Goal: Task Accomplishment & Management: Manage account settings

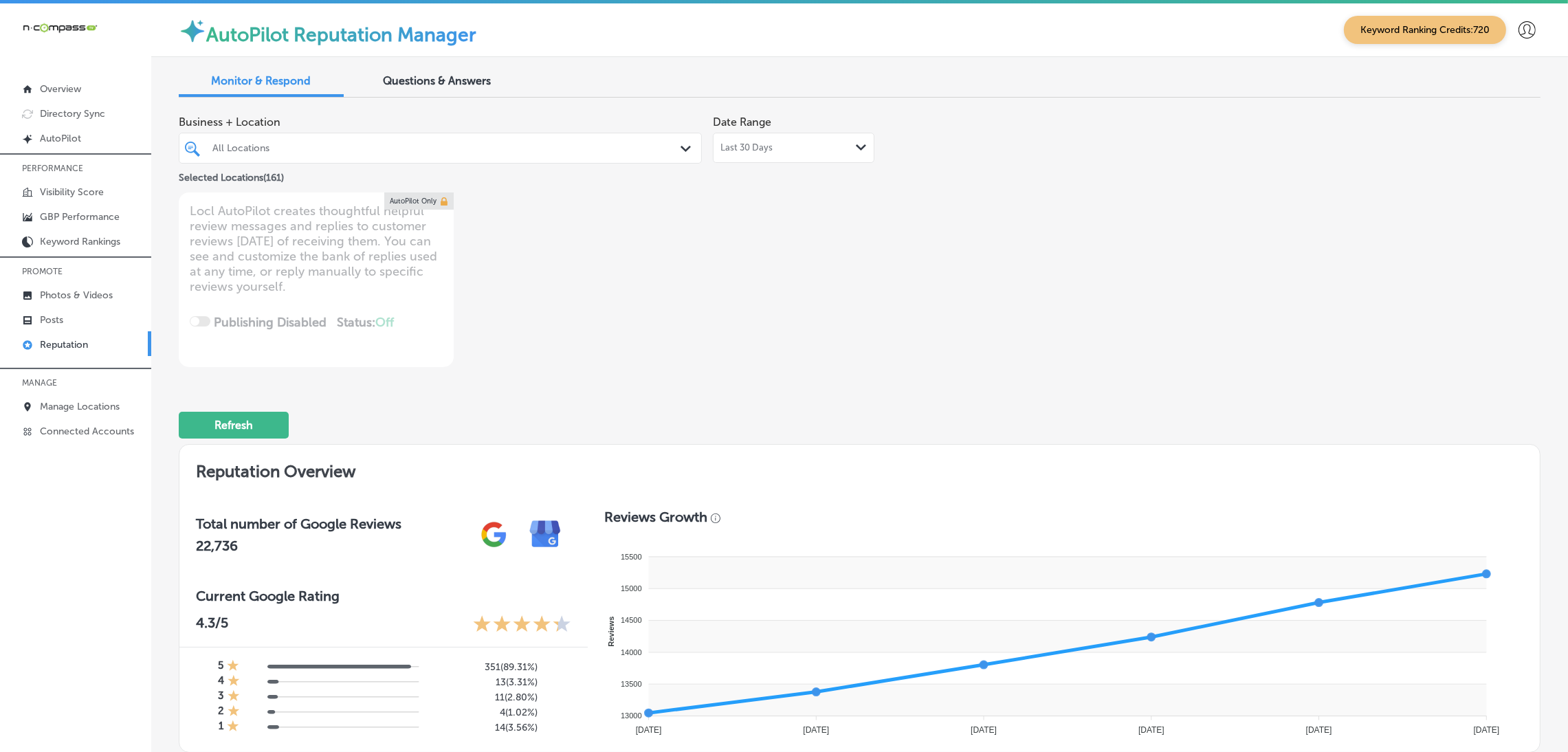
drag, startPoint x: 472, startPoint y: 1, endPoint x: 587, endPoint y: 16, distance: 116.0
click at [587, 16] on div "AutoPilot Reputation Manager Keyword Ranking Credits: 720" at bounding box center [860, 30] width 1362 height 32
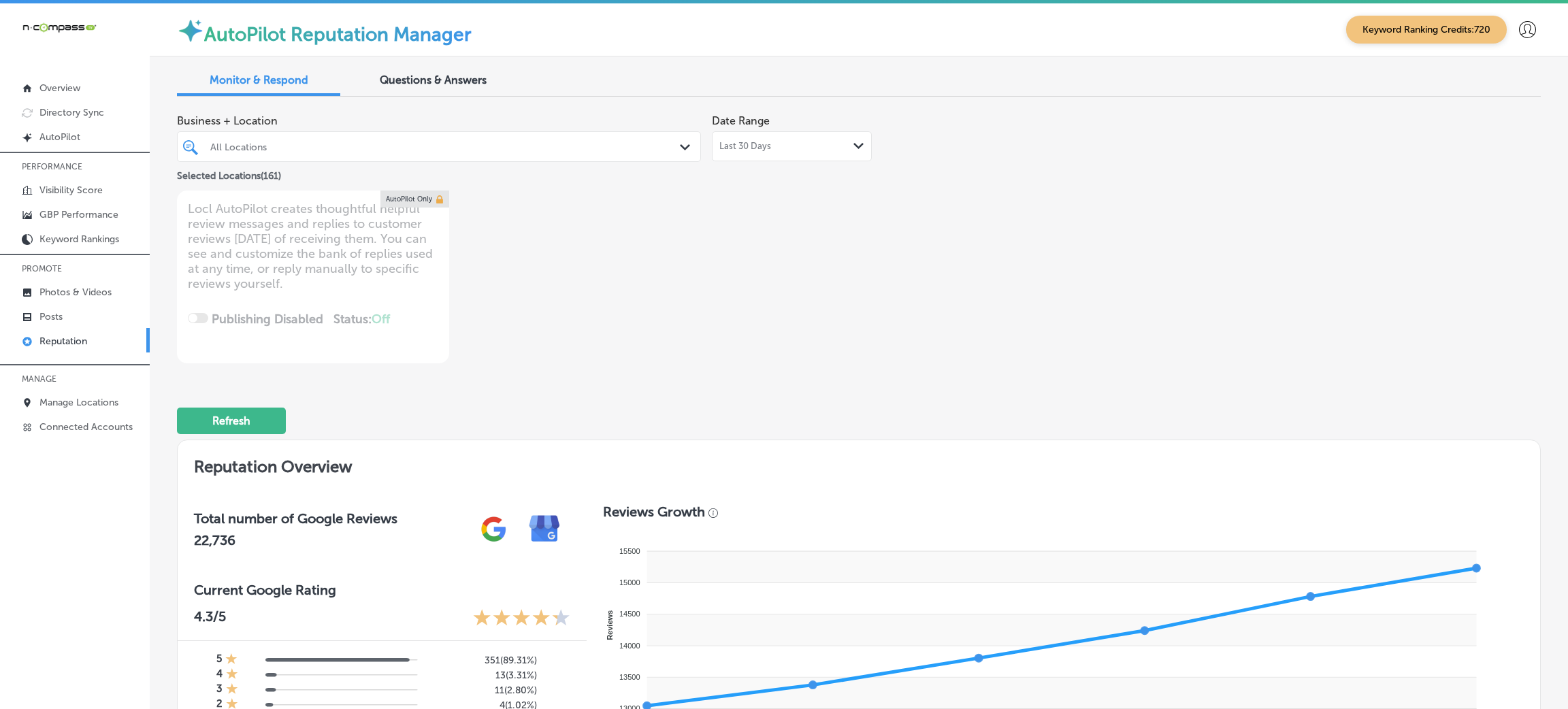
type textarea "x"
